Goal: Task Accomplishment & Management: Manage account settings

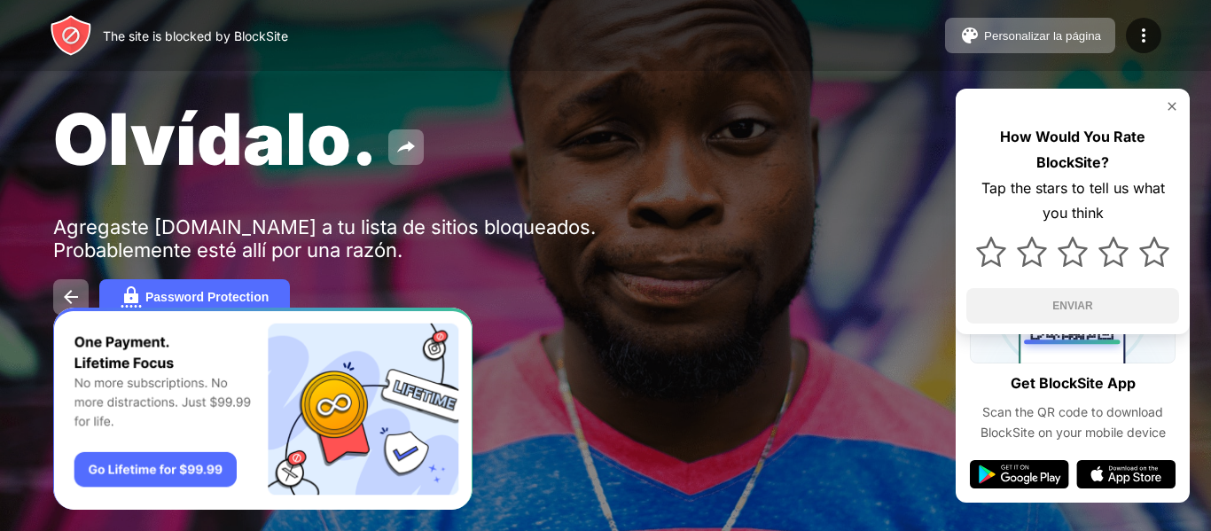
click at [464, 120] on div "Olvídalo." at bounding box center [495, 139] width 884 height 86
click at [957, 37] on button "Personalizar la página" at bounding box center [1030, 35] width 170 height 35
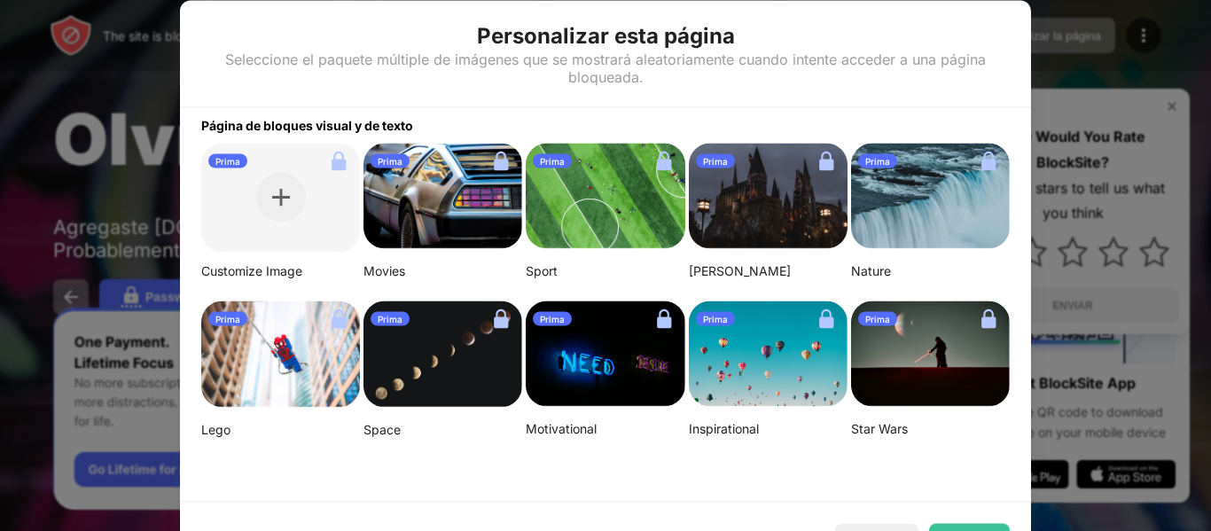
click at [1110, 55] on div at bounding box center [605, 265] width 1211 height 531
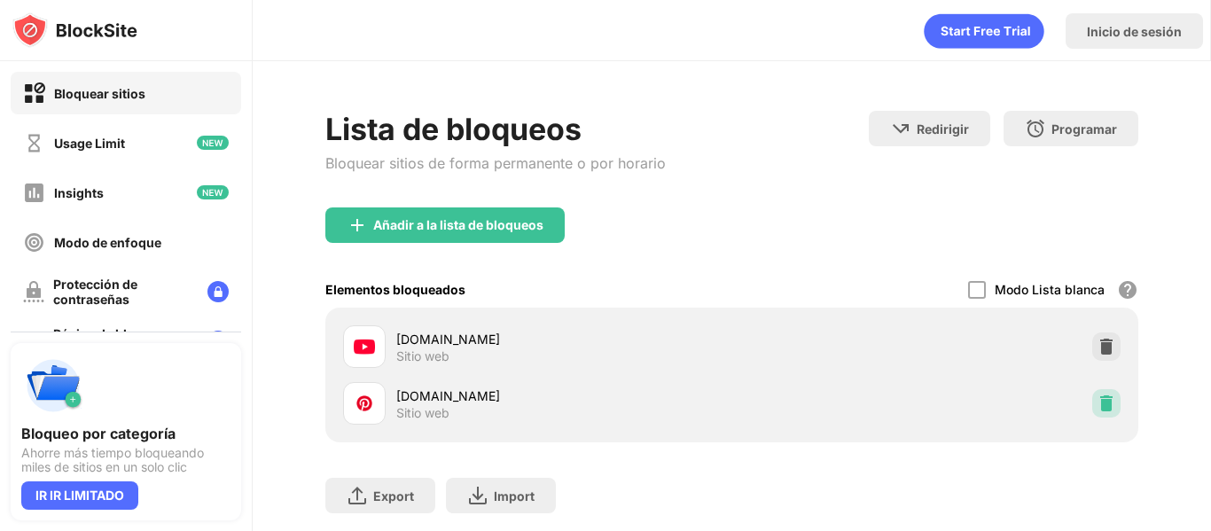
click at [1097, 404] on img at bounding box center [1106, 403] width 18 height 18
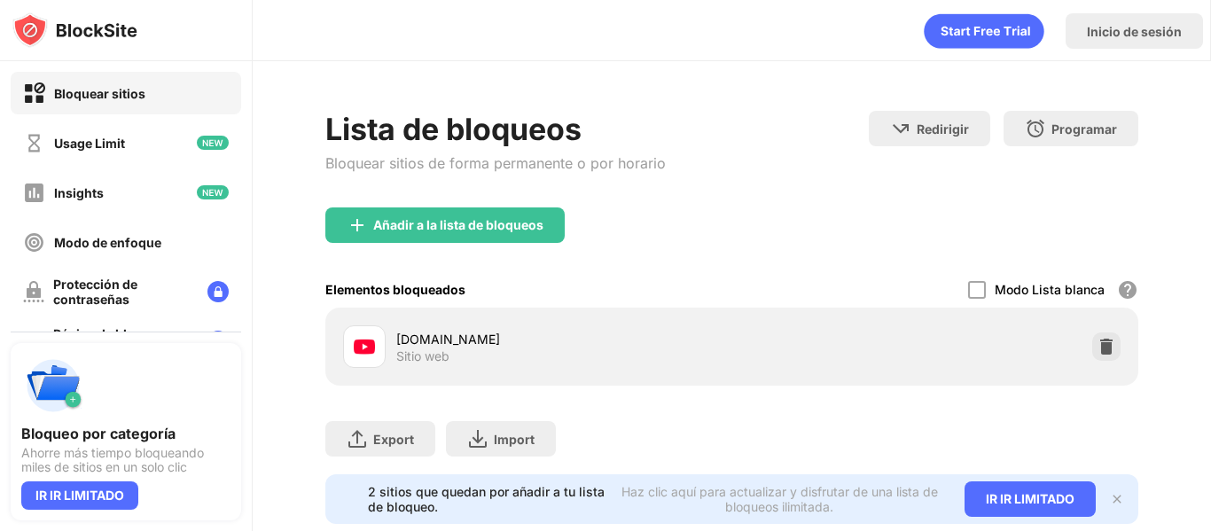
click at [1097, 339] on img at bounding box center [1106, 347] width 18 height 18
